Goal: Register for event/course

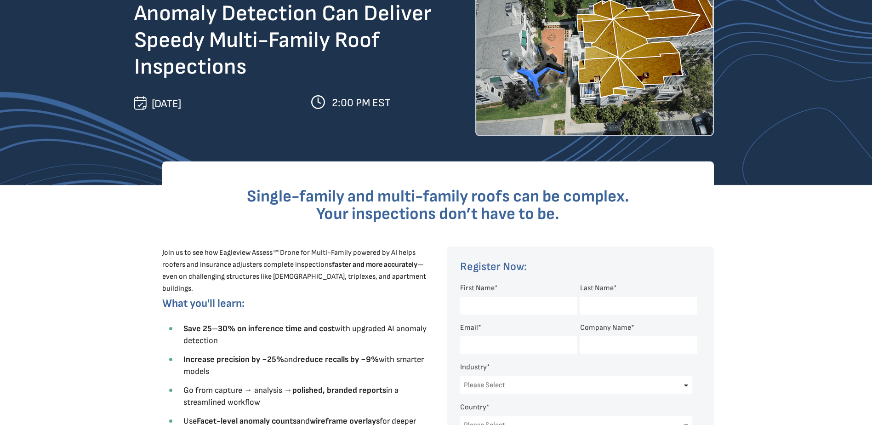
scroll to position [230, 0]
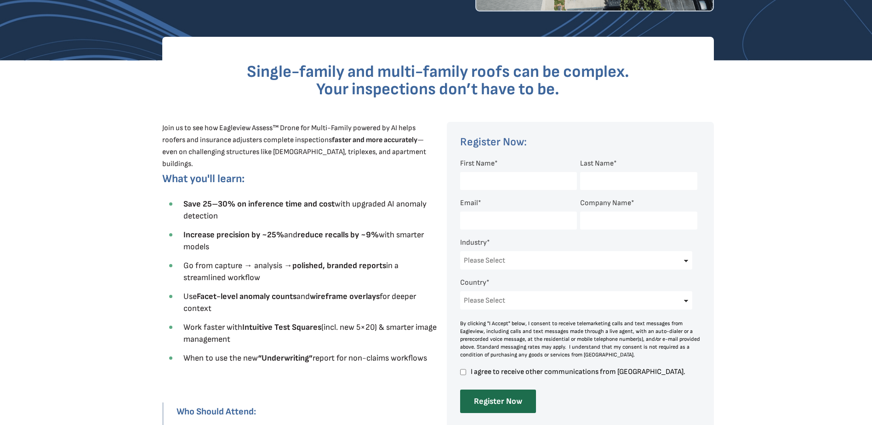
click at [507, 178] on input "First Name *" at bounding box center [518, 181] width 117 height 18
type input "Ander"
type input "[PERSON_NAME]"
type input "[EMAIL_ADDRESS][DOMAIN_NAME]"
type input "TWISTER ROOFING AND CONSTRUCTION"
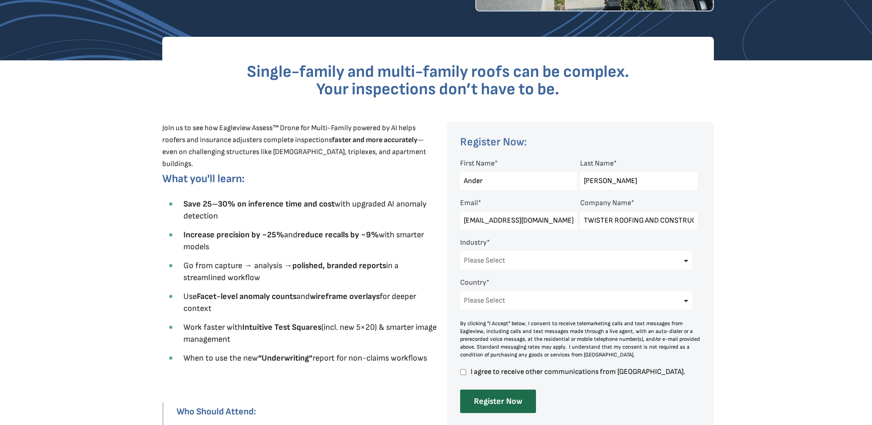
select select "[GEOGRAPHIC_DATA]"
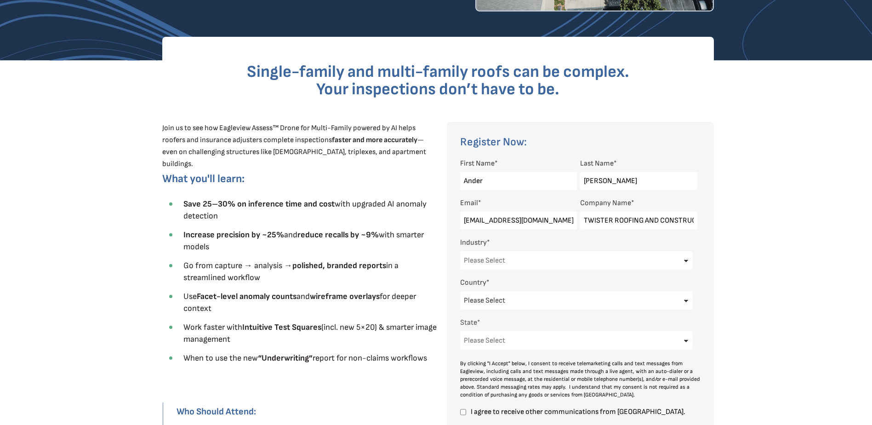
click at [500, 261] on select "Please Select Architects & Engineering Construction Electric/Gas Utilities Gove…" at bounding box center [576, 260] width 232 height 18
select select "Construction"
click at [460, 251] on select "Please Select Architects & Engineering Construction Electric/Gas Utilities Gove…" at bounding box center [576, 260] width 232 height 18
click at [669, 337] on select "Please Select [US_STATE] [US_STATE] [GEOGRAPHIC_DATA] [US_STATE] [US_STATE] [GE…" at bounding box center [576, 340] width 232 height 18
select select "[US_STATE]"
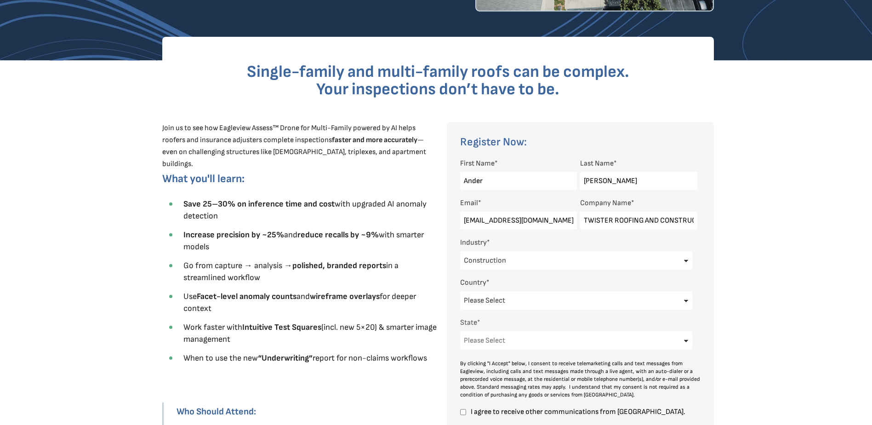
click at [460, 331] on select "Please Select [US_STATE] [US_STATE] [GEOGRAPHIC_DATA] [US_STATE] [US_STATE] [GE…" at bounding box center [576, 340] width 232 height 18
click at [780, 253] on div at bounding box center [436, 313] width 872 height 504
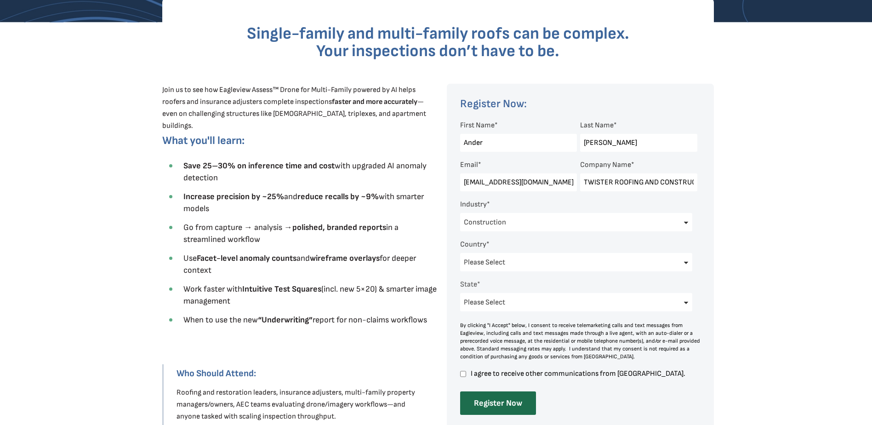
scroll to position [368, 0]
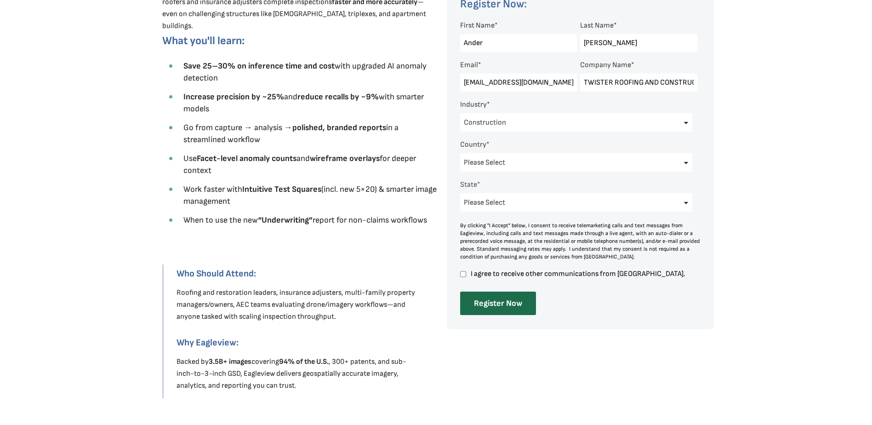
click at [463, 273] on input "I agree to receive other communications from [GEOGRAPHIC_DATA]." at bounding box center [463, 274] width 6 height 8
checkbox input "true"
click at [485, 308] on input "Register Now" at bounding box center [498, 302] width 76 height 23
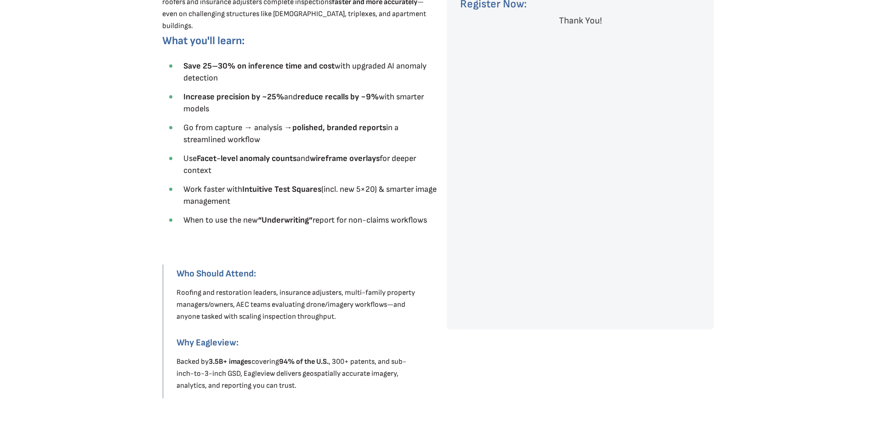
scroll to position [0, 0]
